Goal: Transaction & Acquisition: Purchase product/service

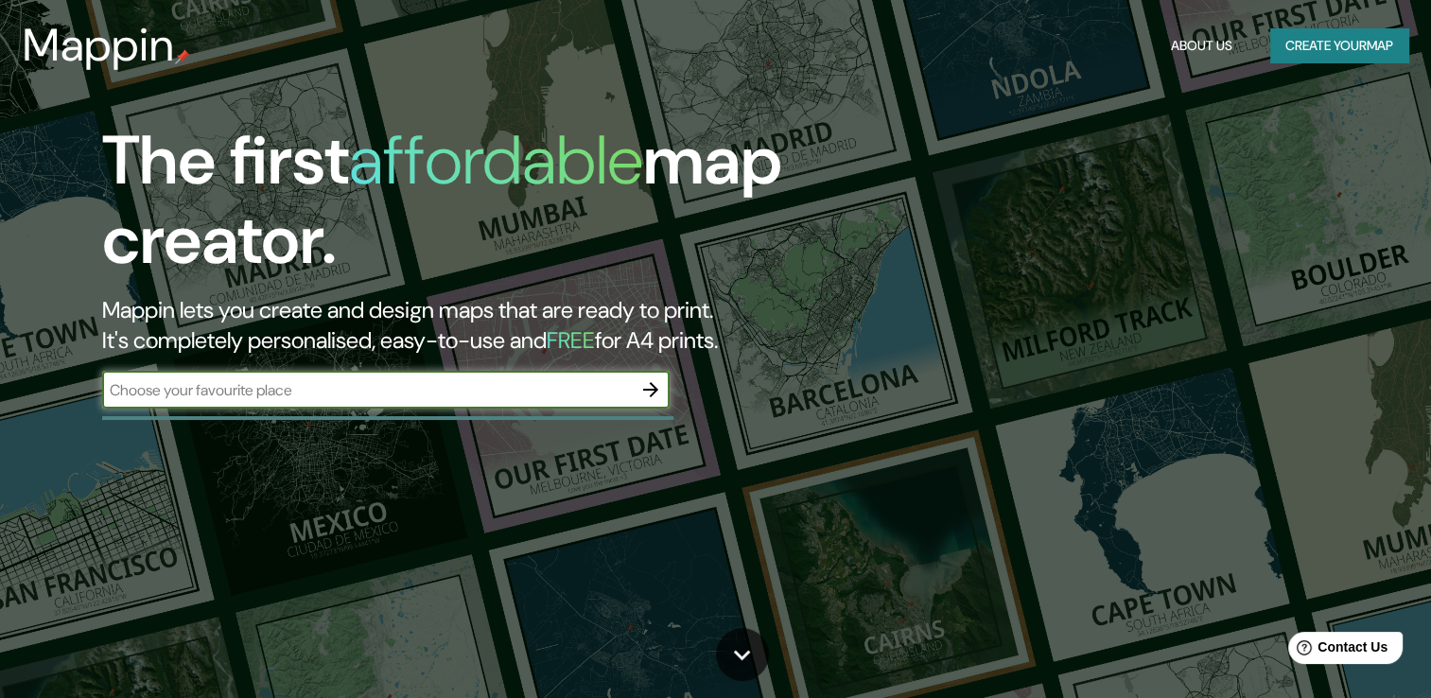
click at [1291, 40] on button "Create your map" at bounding box center [1340, 45] width 138 height 35
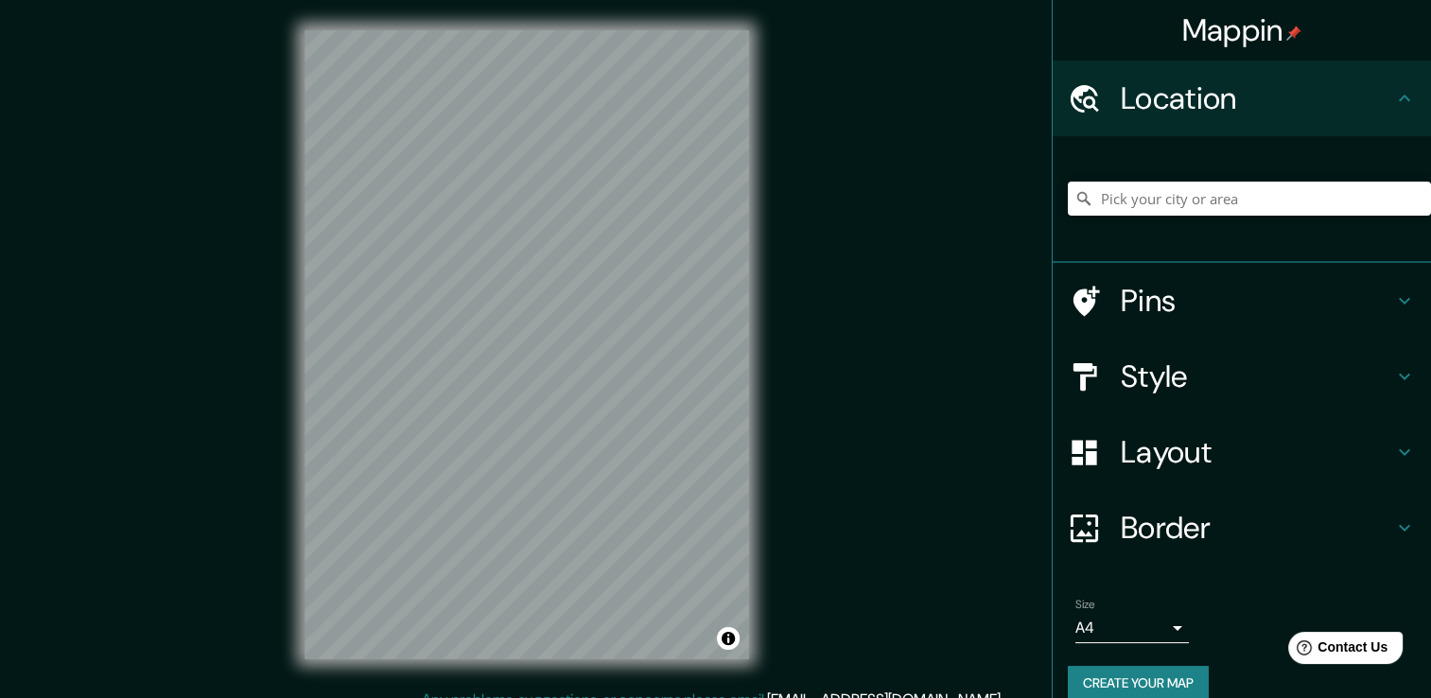
click at [1166, 379] on h4 "Style" at bounding box center [1257, 377] width 272 height 38
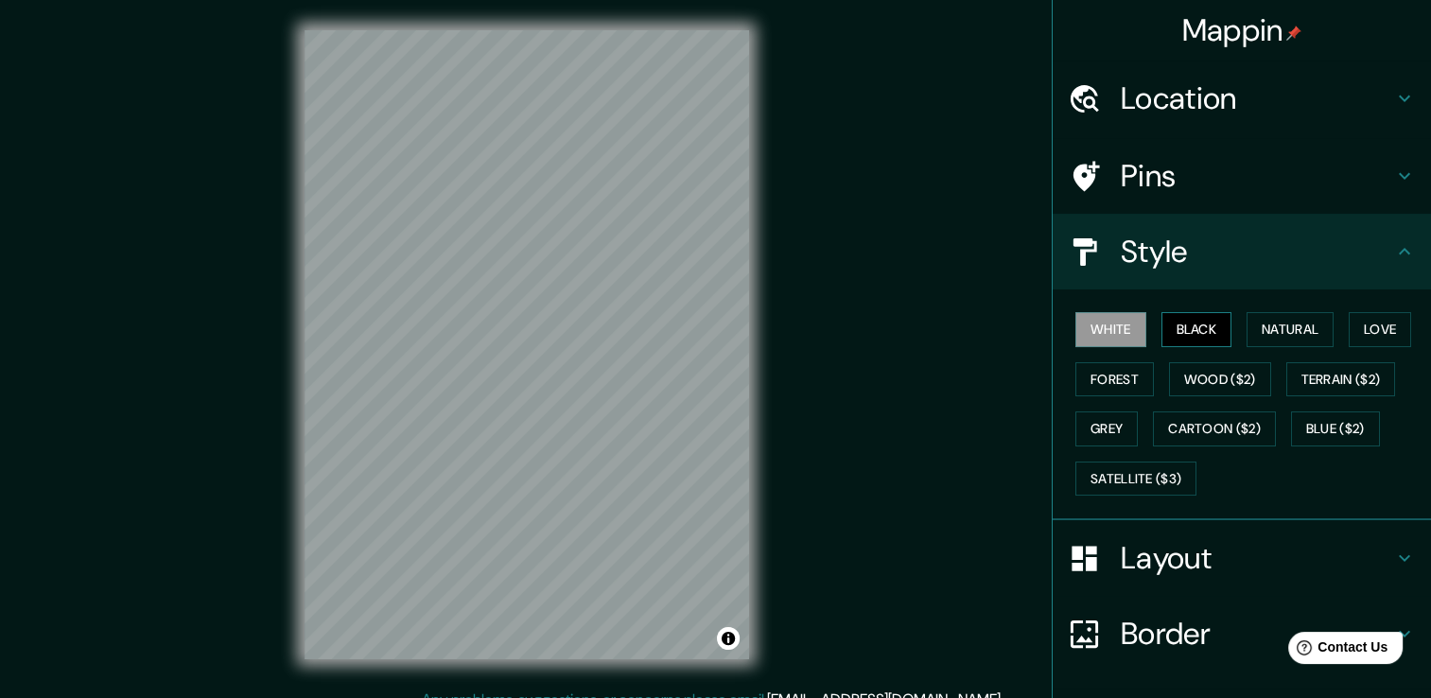
click at [1179, 331] on button "Black" at bounding box center [1197, 329] width 71 height 35
click at [1262, 326] on button "Natural" at bounding box center [1290, 329] width 87 height 35
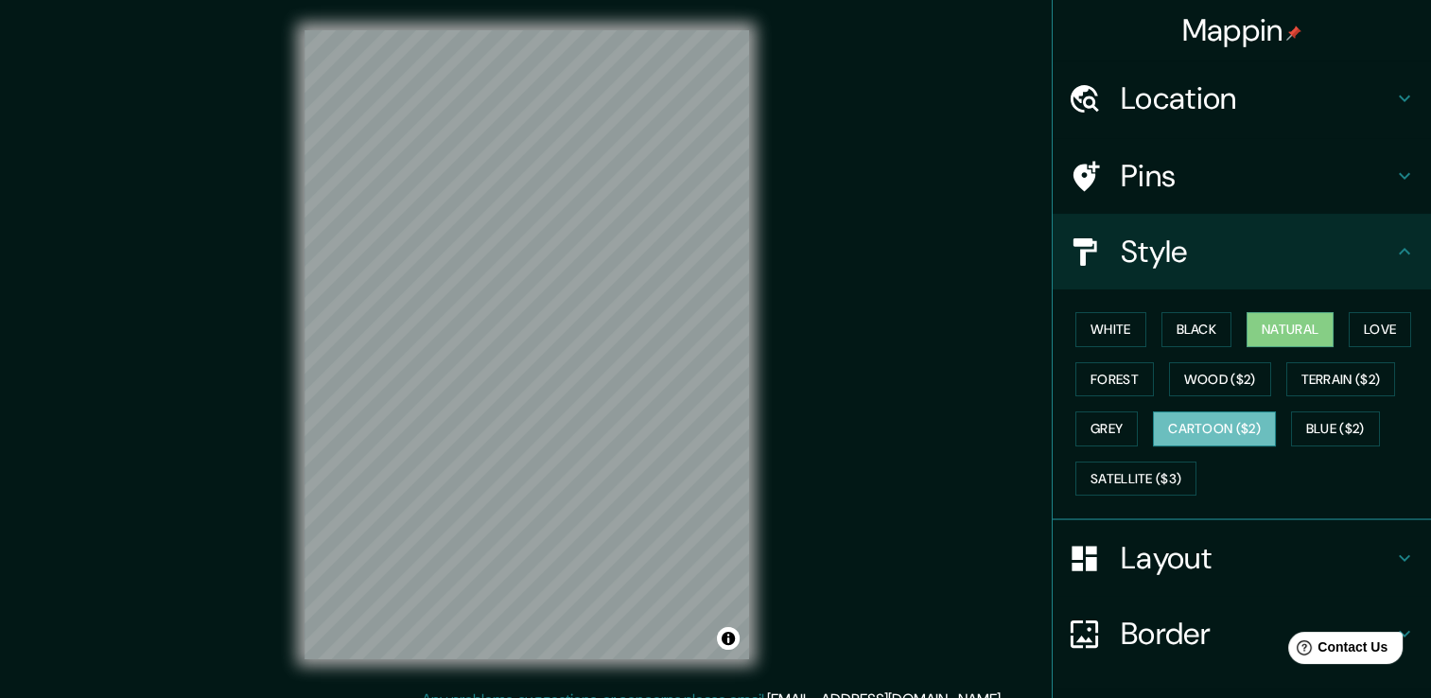
click at [1203, 420] on button "Cartoon ($2)" at bounding box center [1214, 429] width 123 height 35
click at [1084, 433] on button "Grey" at bounding box center [1107, 429] width 62 height 35
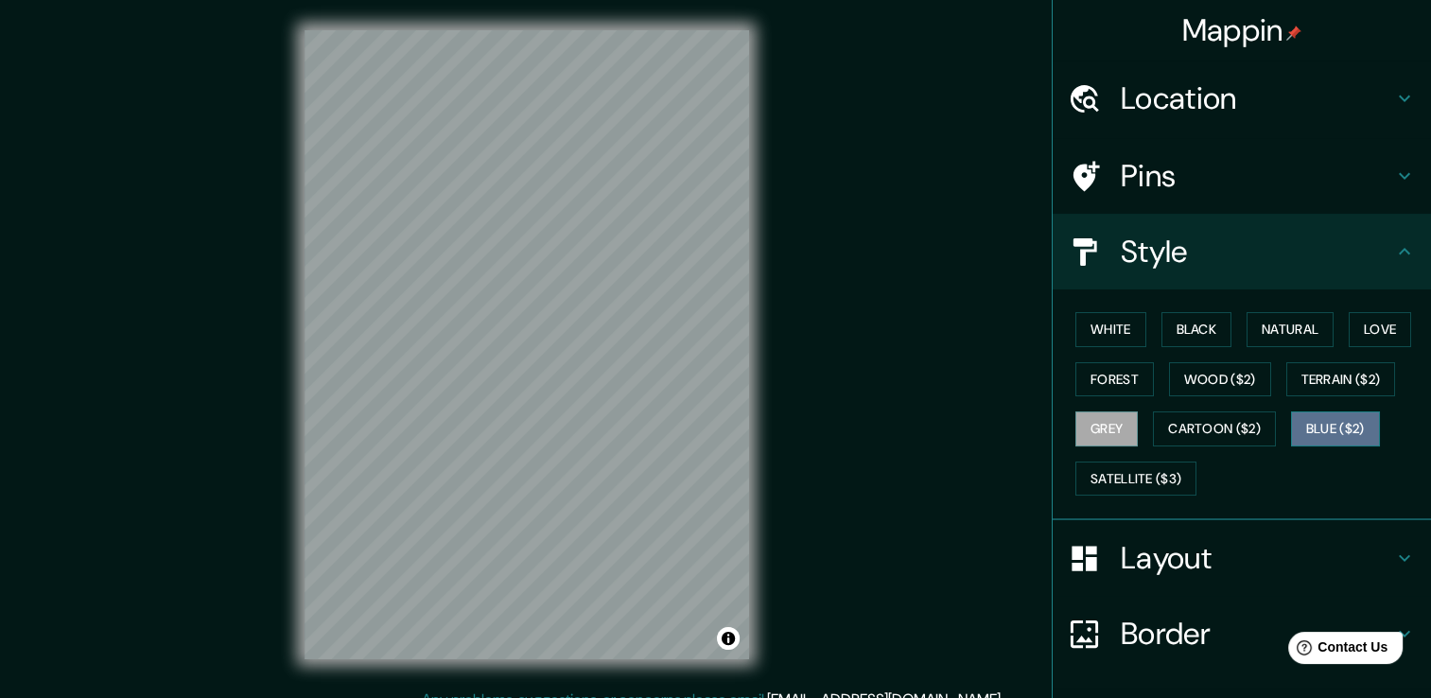
click at [1317, 414] on button "Blue ($2)" at bounding box center [1335, 429] width 89 height 35
click at [1112, 380] on button "Forest" at bounding box center [1115, 379] width 79 height 35
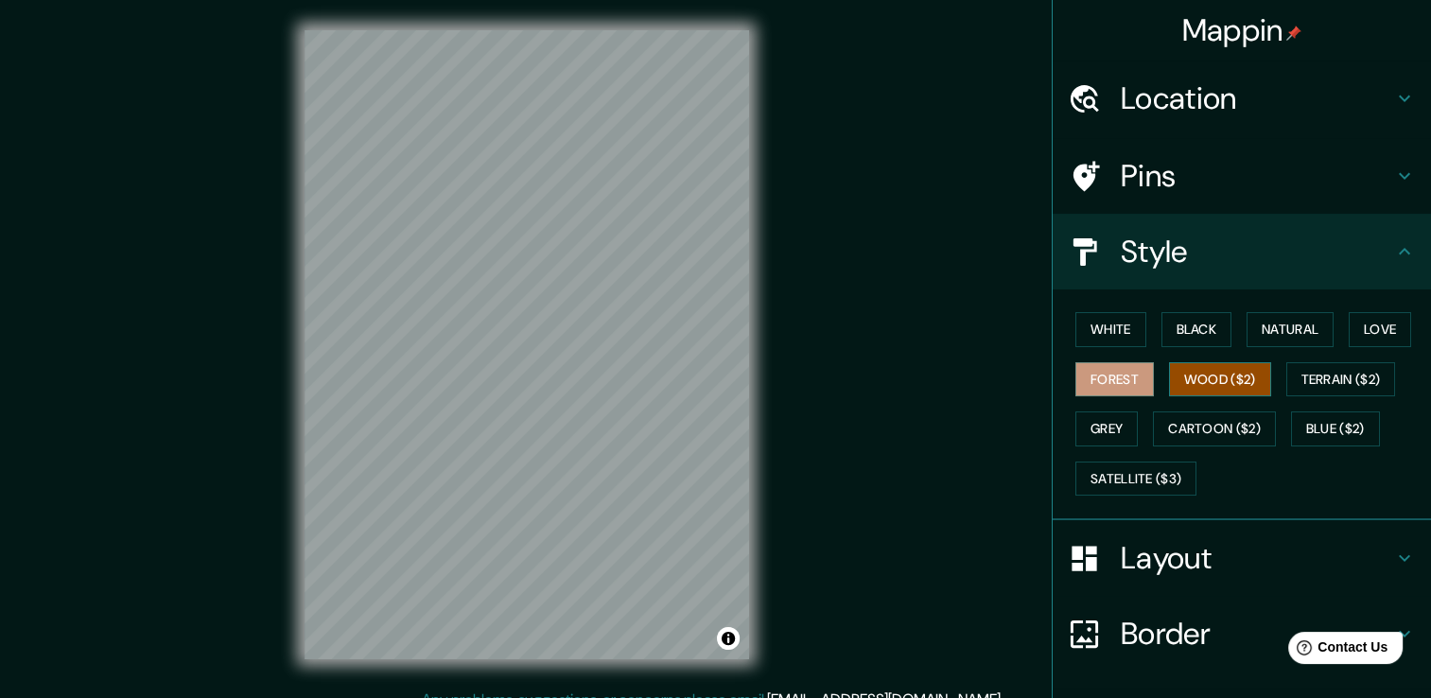
click at [1225, 377] on button "Wood ($2)" at bounding box center [1220, 379] width 102 height 35
click at [1177, 325] on button "Black" at bounding box center [1197, 329] width 71 height 35
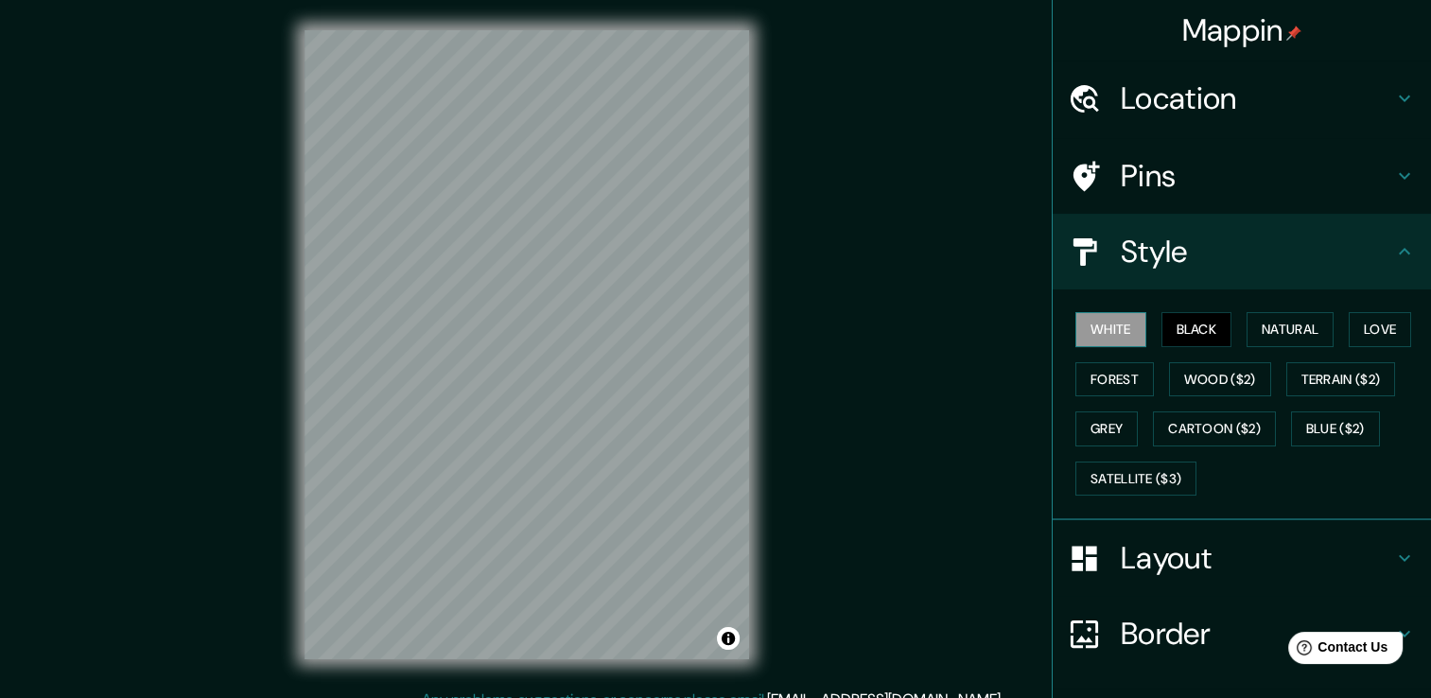
click at [1082, 312] on button "White" at bounding box center [1111, 329] width 71 height 35
